Goal: Information Seeking & Learning: Learn about a topic

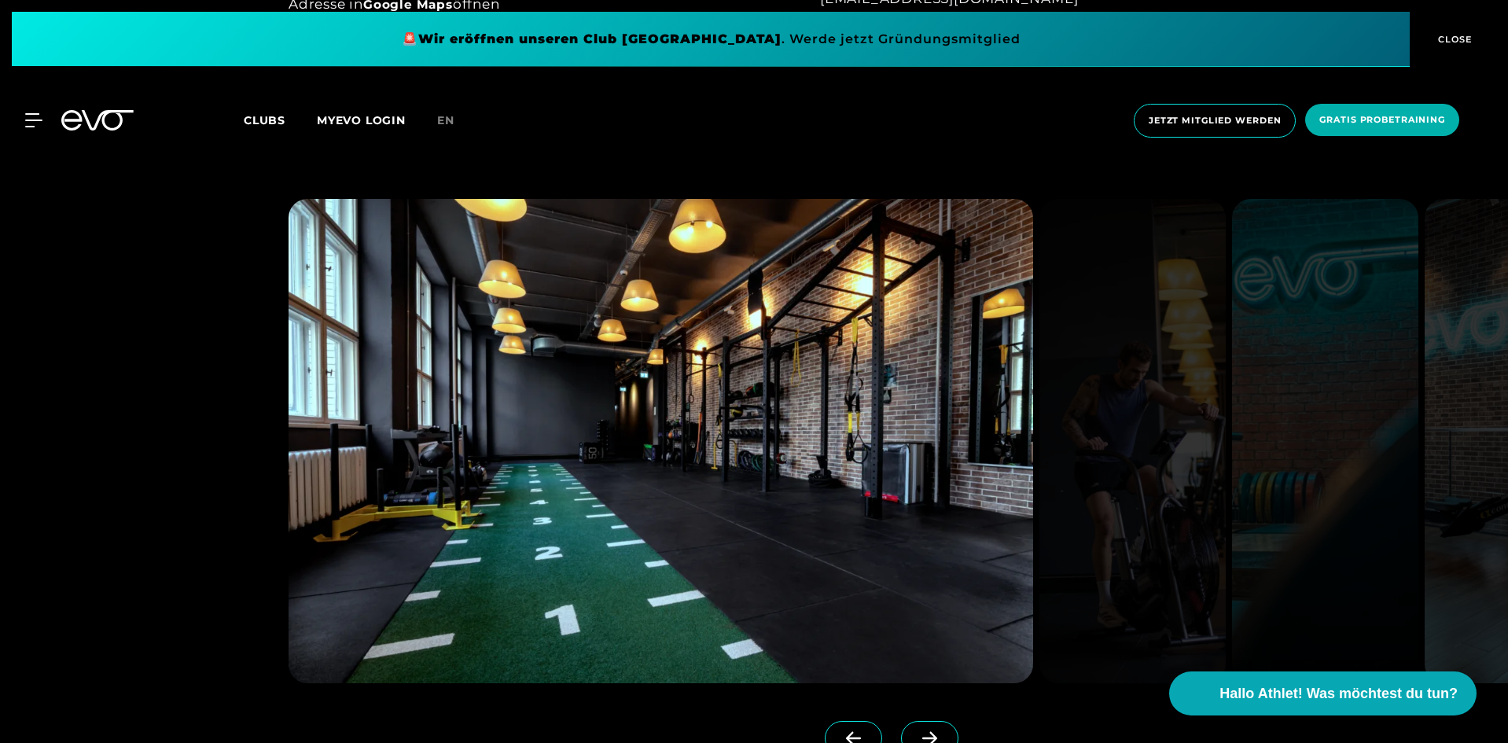
scroll to position [1494, 0]
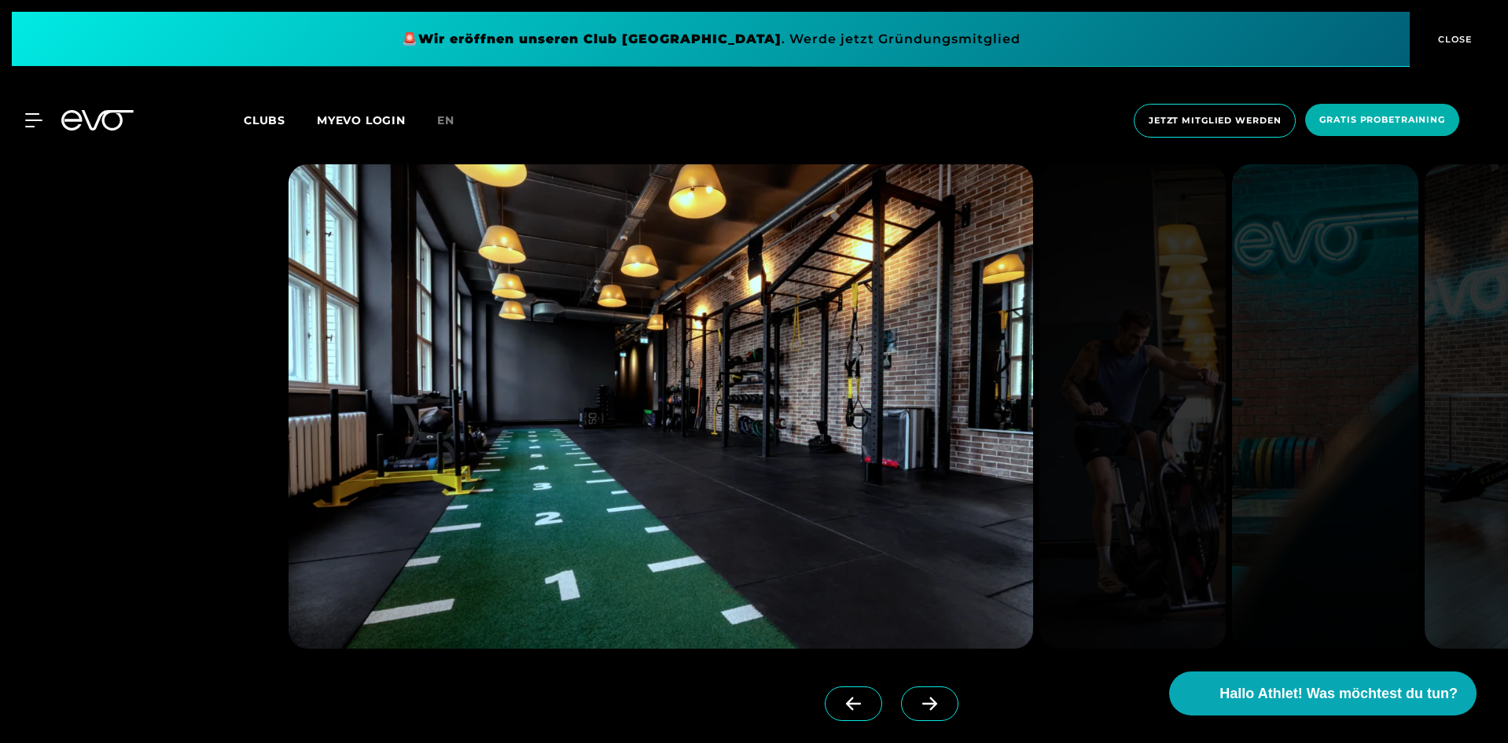
drag, startPoint x: 871, startPoint y: 693, endPoint x: 885, endPoint y: 693, distance: 14.2
click at [874, 691] on div at bounding box center [883, 717] width 116 height 63
click at [916, 699] on icon at bounding box center [930, 704] width 28 height 14
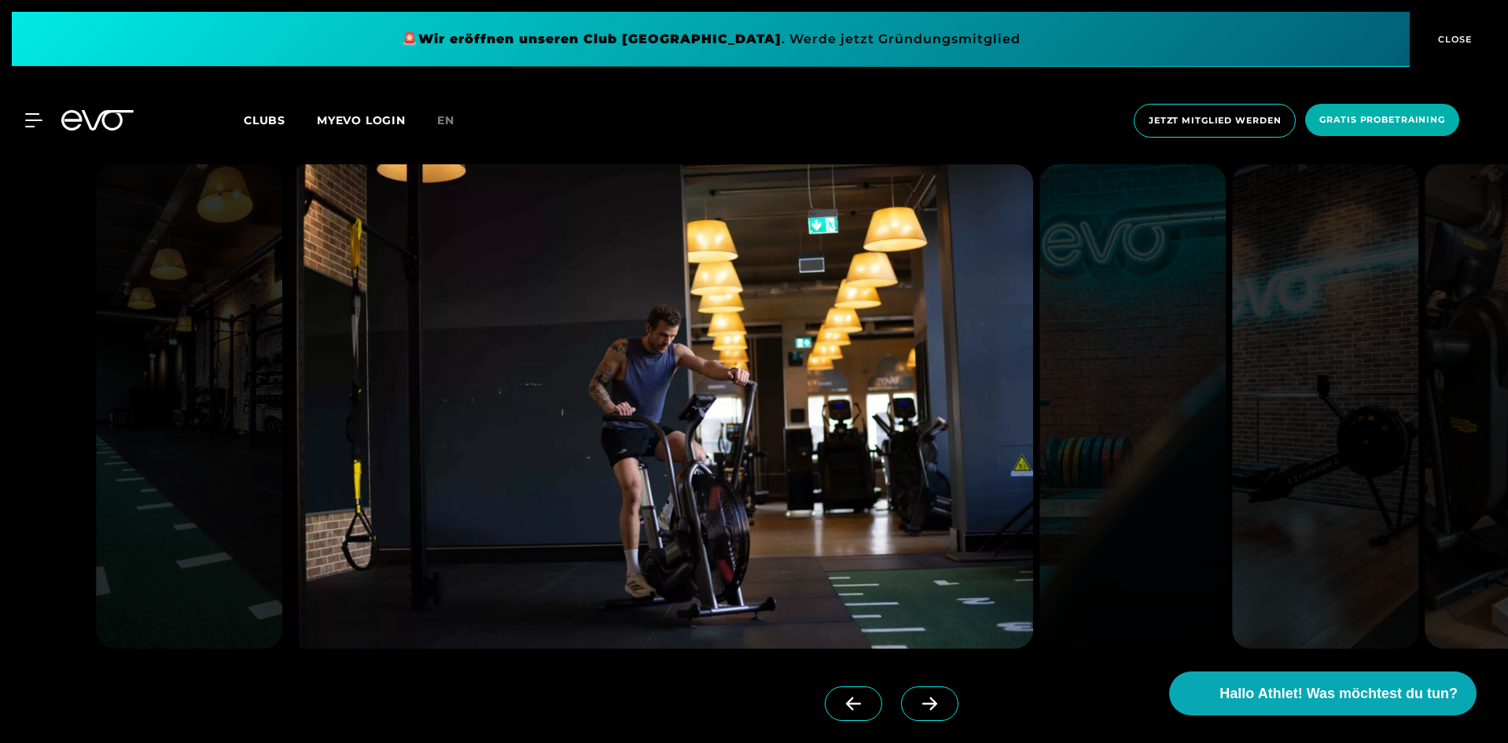
click at [916, 699] on icon at bounding box center [930, 704] width 28 height 14
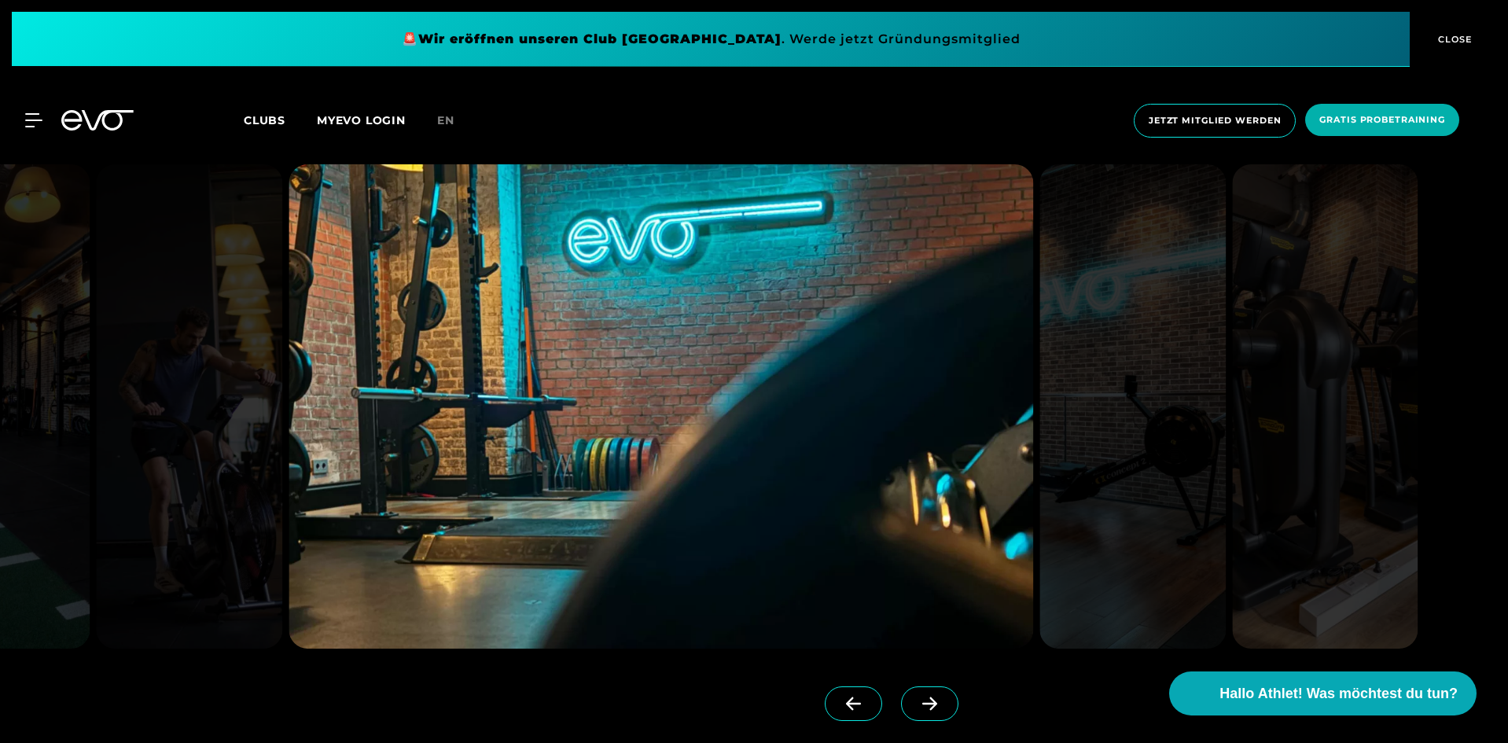
click at [916, 699] on icon at bounding box center [930, 704] width 28 height 14
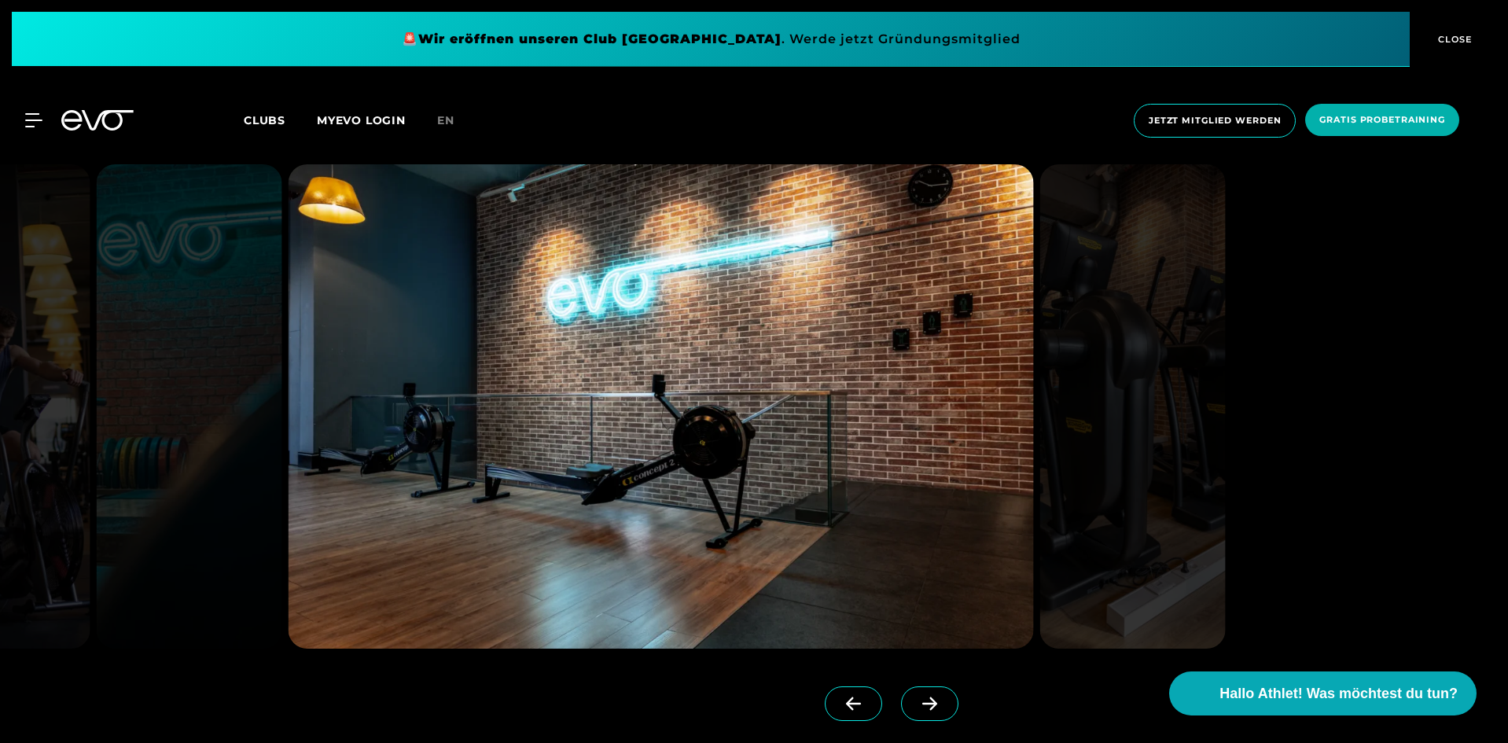
click at [916, 699] on icon at bounding box center [930, 704] width 28 height 14
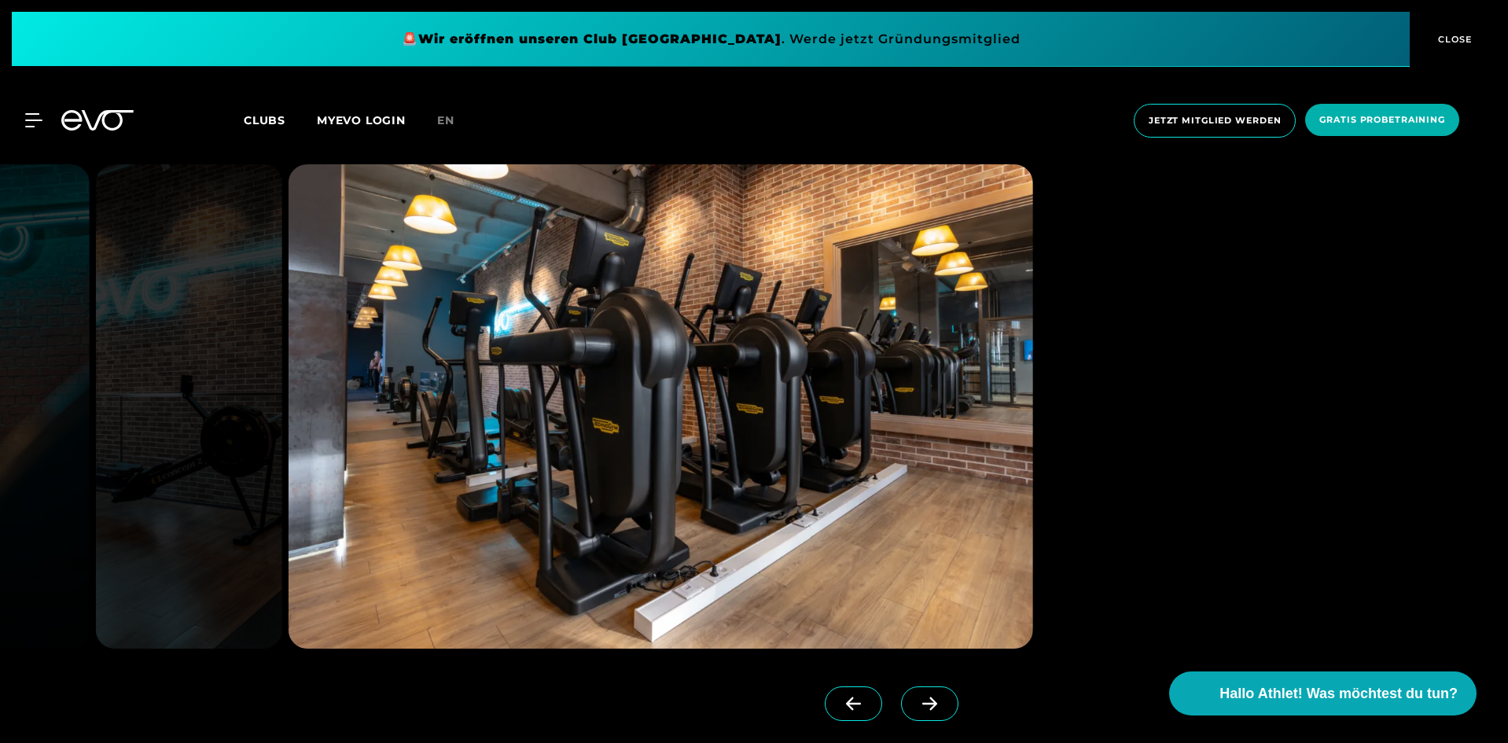
click at [916, 699] on icon at bounding box center [930, 704] width 28 height 14
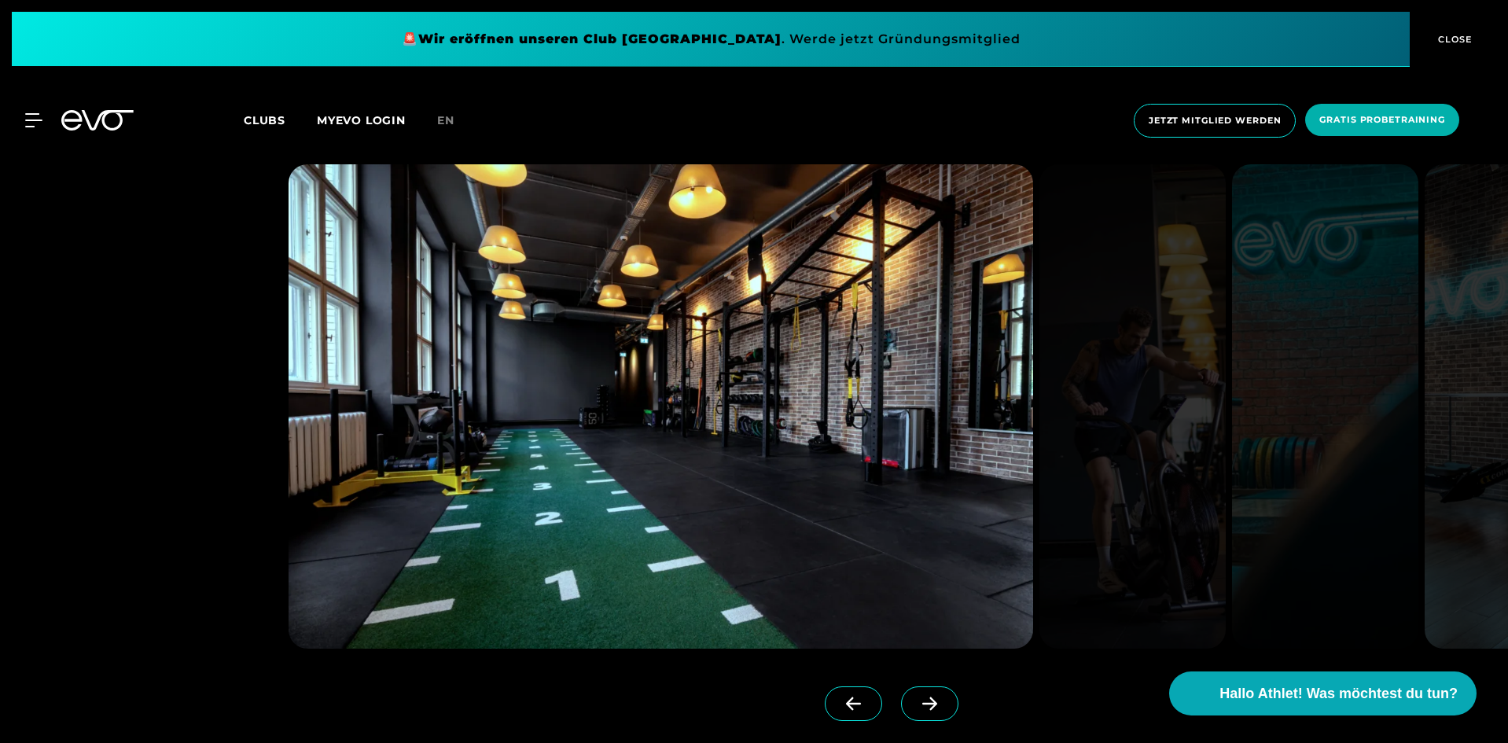
click at [164, 314] on div at bounding box center [754, 442] width 1508 height 733
click at [1433, 421] on img at bounding box center [1518, 406] width 186 height 484
click at [1374, 701] on span "Hallo Athlet! Was möchtest du tun?" at bounding box center [1340, 694] width 250 height 22
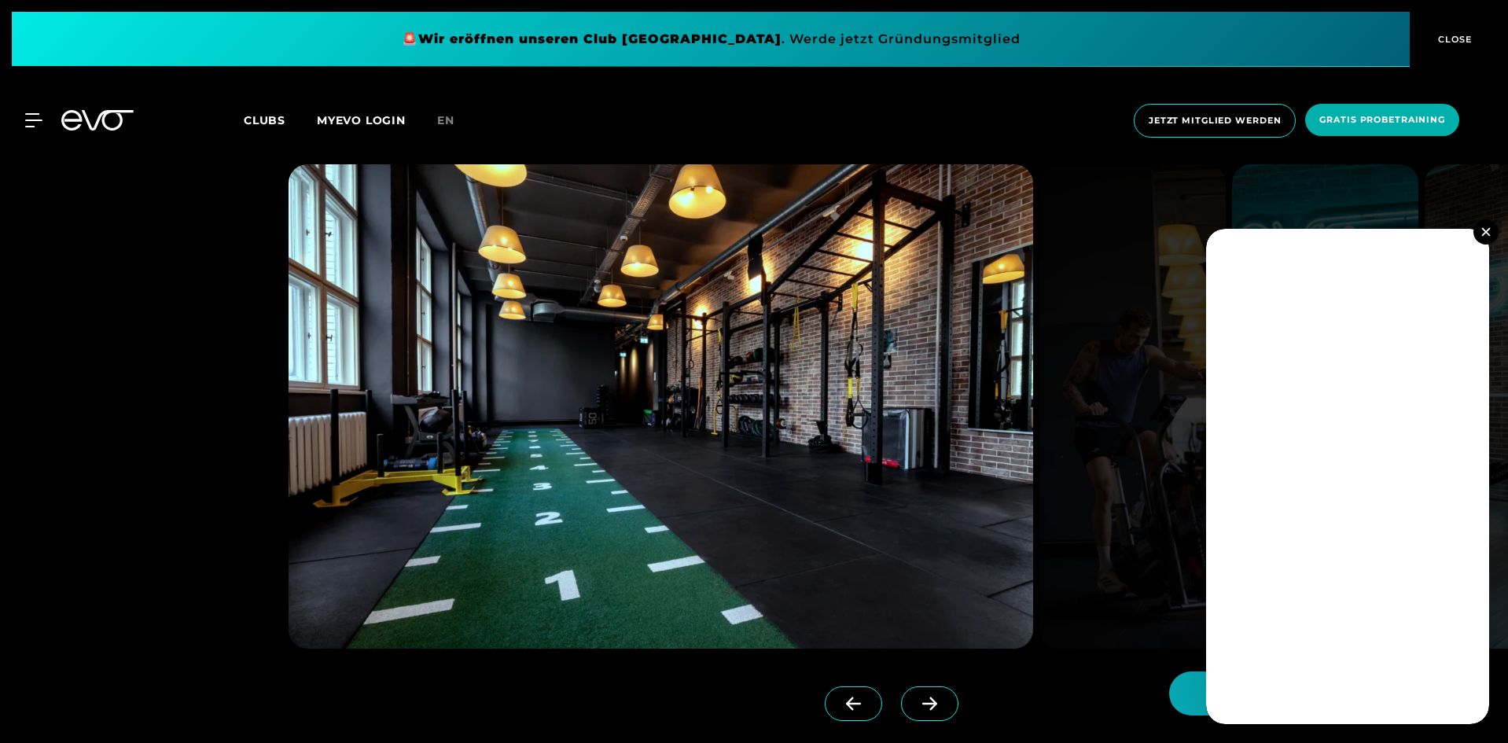
click at [1485, 235] on img at bounding box center [1485, 231] width 9 height 9
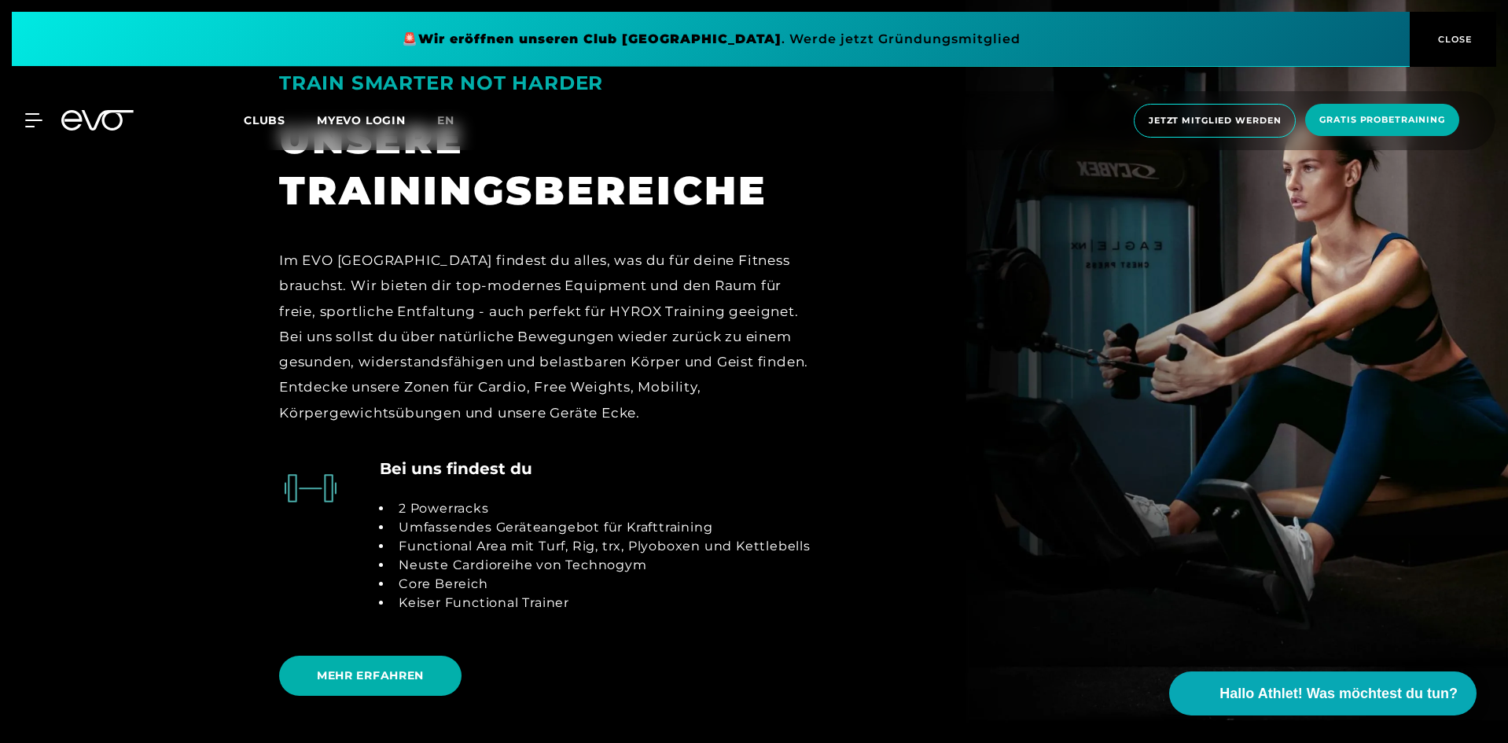
scroll to position [3381, 0]
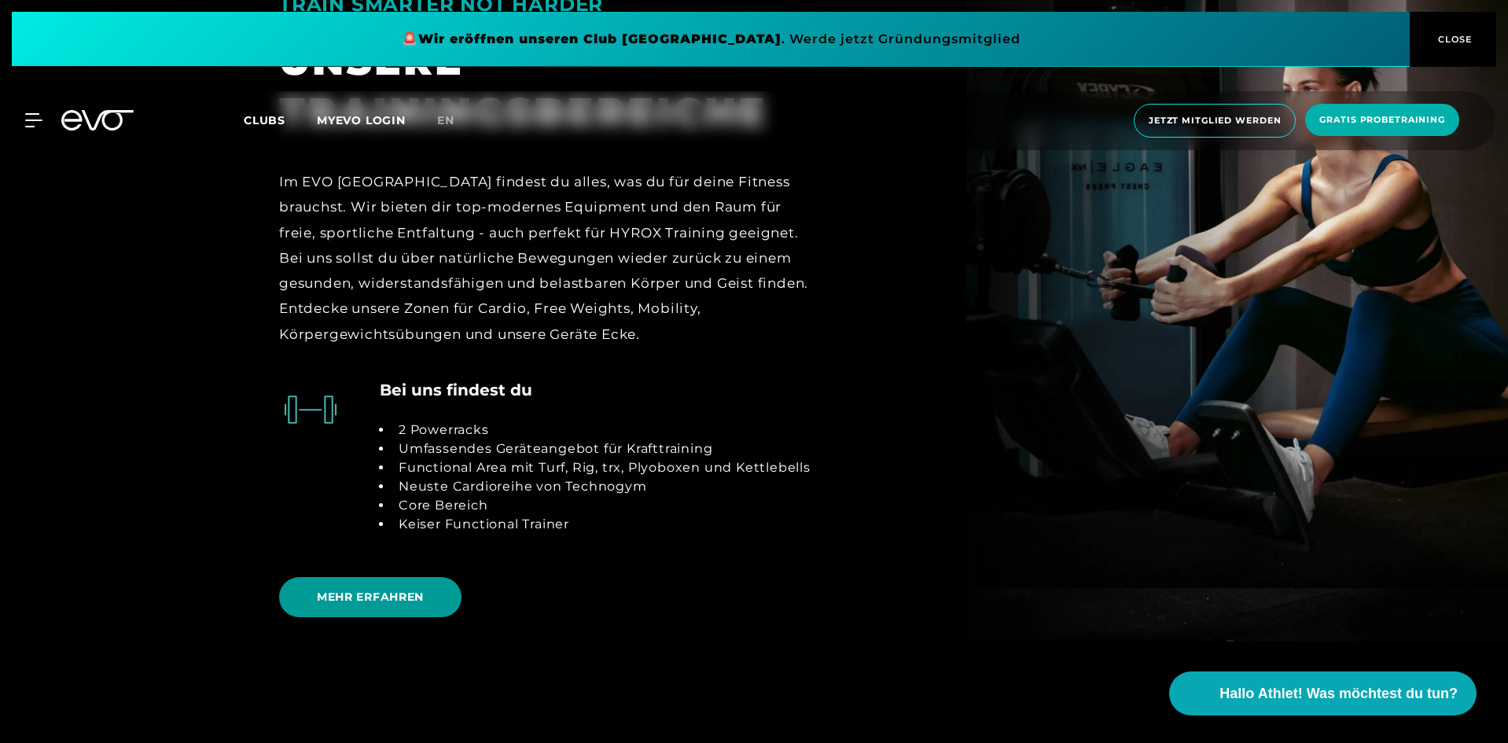
click at [449, 592] on span "MEHR ERFAHREN" at bounding box center [370, 597] width 182 height 40
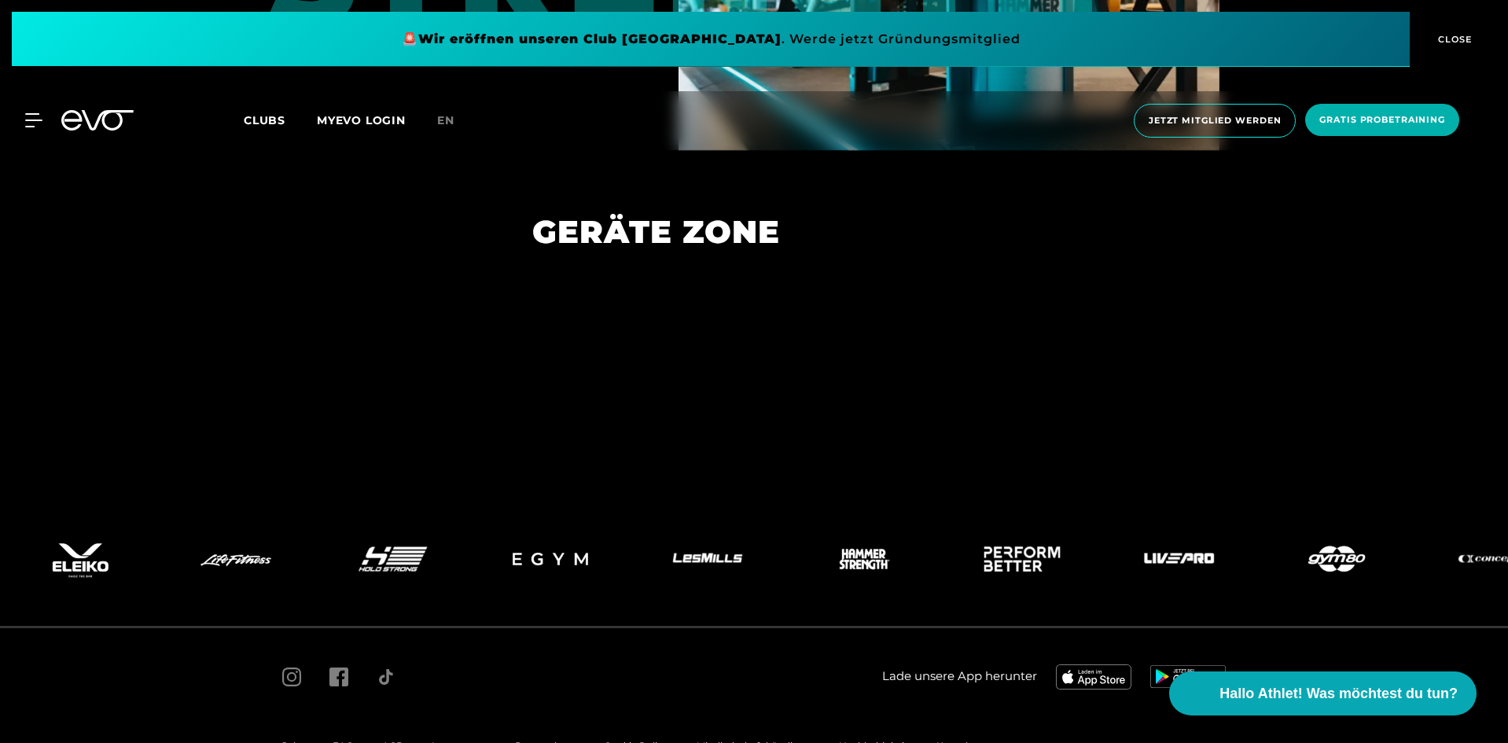
scroll to position [7238, 0]
